Goal: Check status: Check status

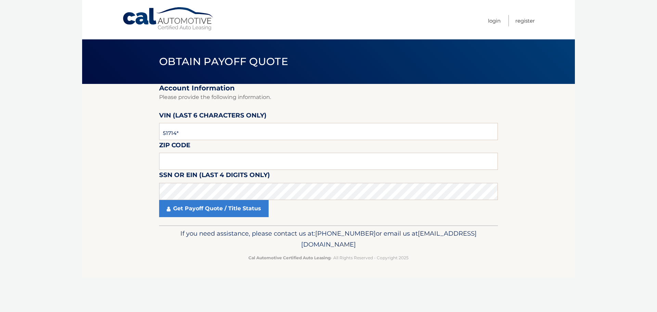
type input "517145"
type input "11542"
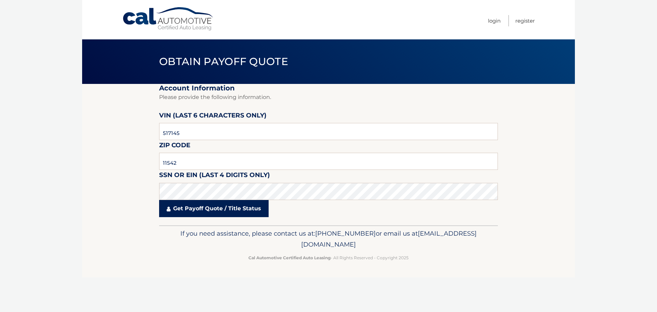
click at [222, 211] on link "Get Payoff Quote / Title Status" at bounding box center [213, 208] width 109 height 17
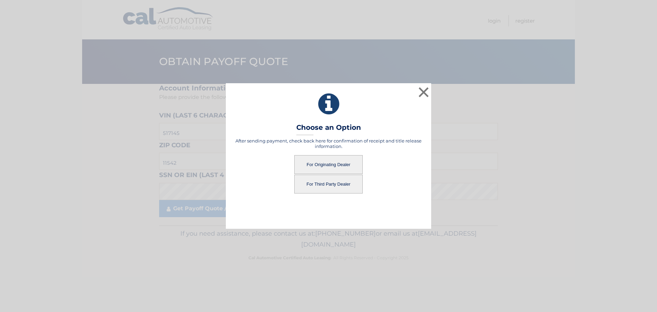
click at [333, 160] on button "For Originating Dealer" at bounding box center [328, 164] width 68 height 19
click at [331, 165] on button "For Originating Dealer" at bounding box center [328, 164] width 68 height 19
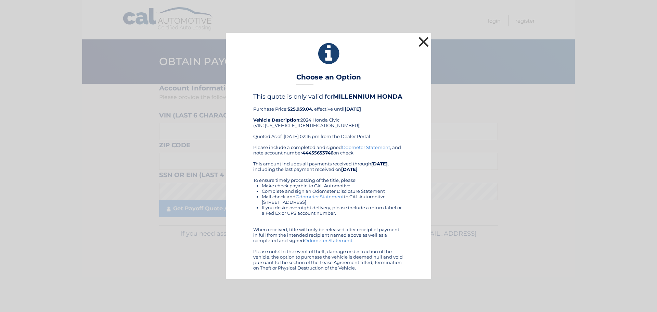
click at [424, 41] on button "×" at bounding box center [424, 42] width 14 height 14
